Goal: Task Accomplishment & Management: Complete application form

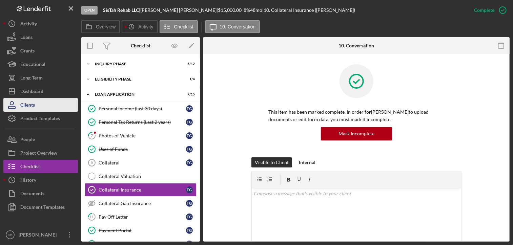
scroll to position [41, 0]
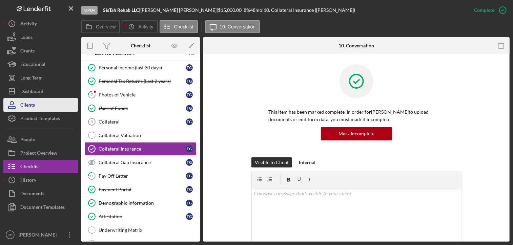
click at [31, 105] on div "Clients" at bounding box center [27, 105] width 15 height 15
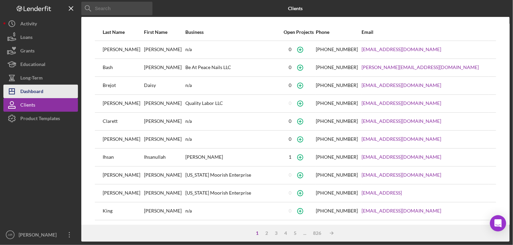
click at [32, 91] on div "Dashboard" at bounding box center [31, 92] width 23 height 15
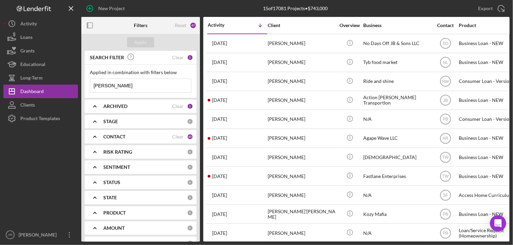
drag, startPoint x: 110, startPoint y: 86, endPoint x: 91, endPoint y: 87, distance: 19.0
click at [91, 87] on input "[PERSON_NAME]" at bounding box center [140, 86] width 101 height 14
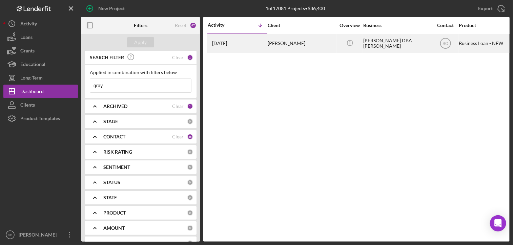
type input "gray"
click at [279, 44] on div "[PERSON_NAME]" at bounding box center [302, 44] width 68 height 18
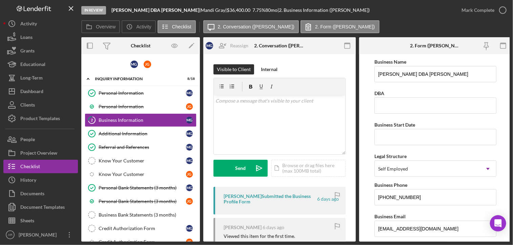
drag, startPoint x: 198, startPoint y: 145, endPoint x: 199, endPoint y: 172, distance: 27.5
click at [199, 172] on div "M G J G Icon/Expander INQUIRY INFORMATION 8 / 18 Personal Information Personal …" at bounding box center [140, 148] width 119 height 188
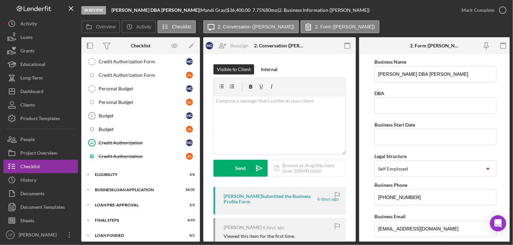
scroll to position [167, 0]
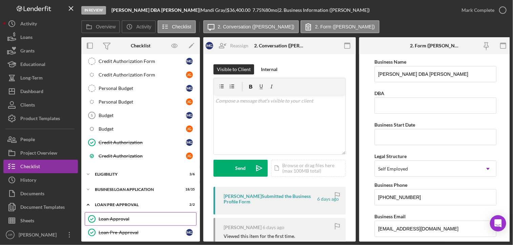
click at [113, 217] on div "Loan Approval" at bounding box center [148, 219] width 98 height 5
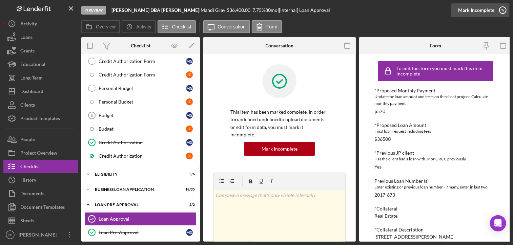
click at [504, 10] on icon "button" at bounding box center [503, 10] width 17 height 17
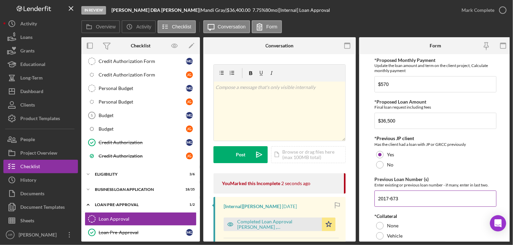
click at [396, 185] on div "Enter existing or previous loan number - if many, enter in last two." at bounding box center [436, 185] width 122 height 5
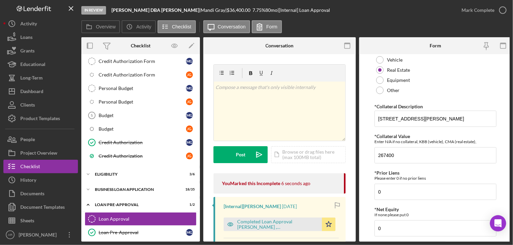
scroll to position [190, 0]
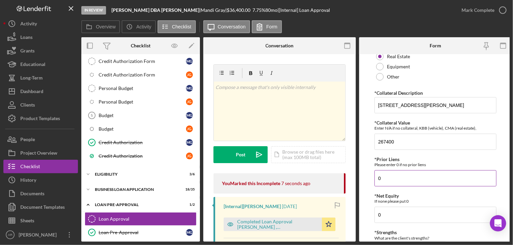
drag, startPoint x: 385, startPoint y: 180, endPoint x: 378, endPoint y: 179, distance: 7.2
click at [378, 179] on input "0" at bounding box center [436, 179] width 122 height 16
paste input "51,965"
type input "51,965"
drag, startPoint x: 387, startPoint y: 209, endPoint x: 370, endPoint y: 217, distance: 19.5
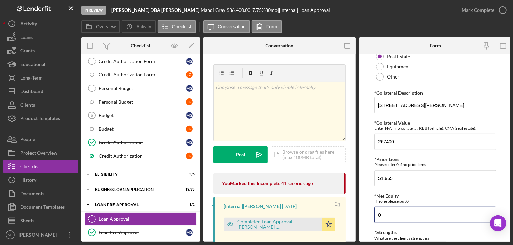
click at [370, 217] on form "*Proposed Monthly Payment Update the loan amount and term on the client project…" at bounding box center [435, 148] width 153 height 188
type input "215,435"
click at [417, 237] on div "What are the client's strengths?" at bounding box center [436, 238] width 122 height 5
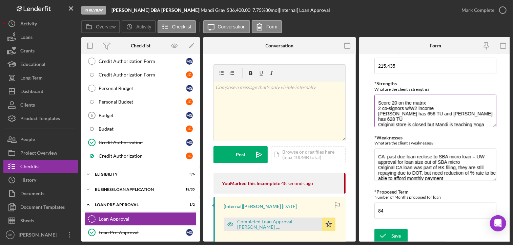
scroll to position [342, 0]
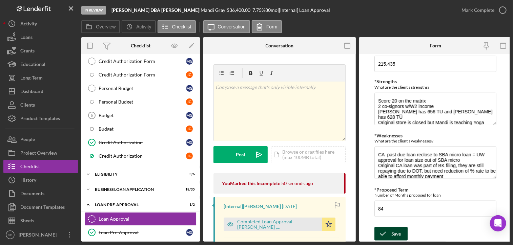
click at [396, 234] on div "Save" at bounding box center [396, 234] width 9 height 14
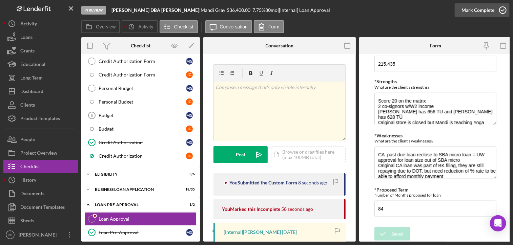
click at [502, 11] on polyline "button" at bounding box center [503, 10] width 3 height 2
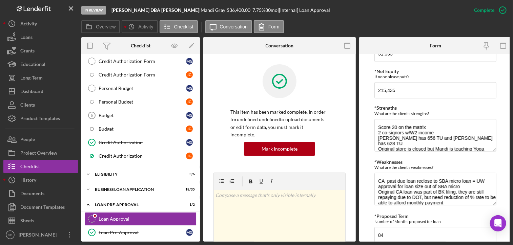
scroll to position [369, 0]
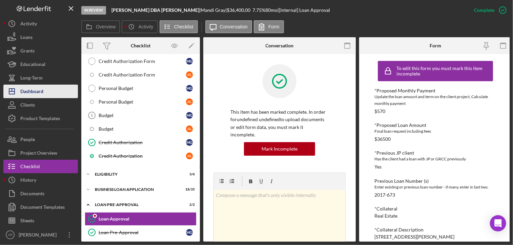
drag, startPoint x: 27, startPoint y: 91, endPoint x: 33, endPoint y: 96, distance: 7.5
click at [27, 91] on div "Dashboard" at bounding box center [31, 92] width 23 height 15
